Goal: Task Accomplishment & Management: Use online tool/utility

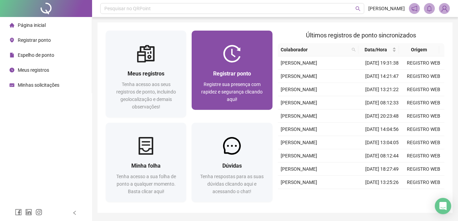
click at [211, 71] on div "Registrar ponto" at bounding box center [232, 74] width 64 height 9
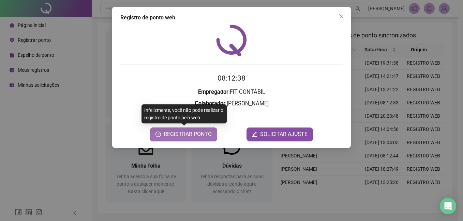
click at [191, 135] on span "REGISTRAR PONTO" at bounding box center [188, 134] width 48 height 8
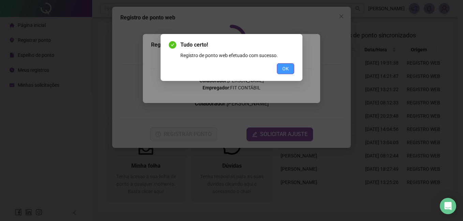
click at [288, 70] on span "OK" at bounding box center [285, 68] width 6 height 7
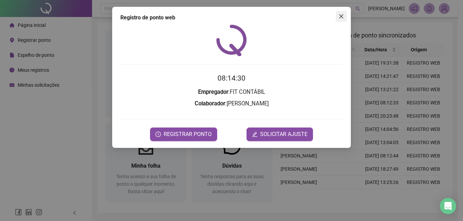
click at [340, 17] on icon "close" at bounding box center [340, 16] width 5 height 5
